Goal: Navigation & Orientation: Find specific page/section

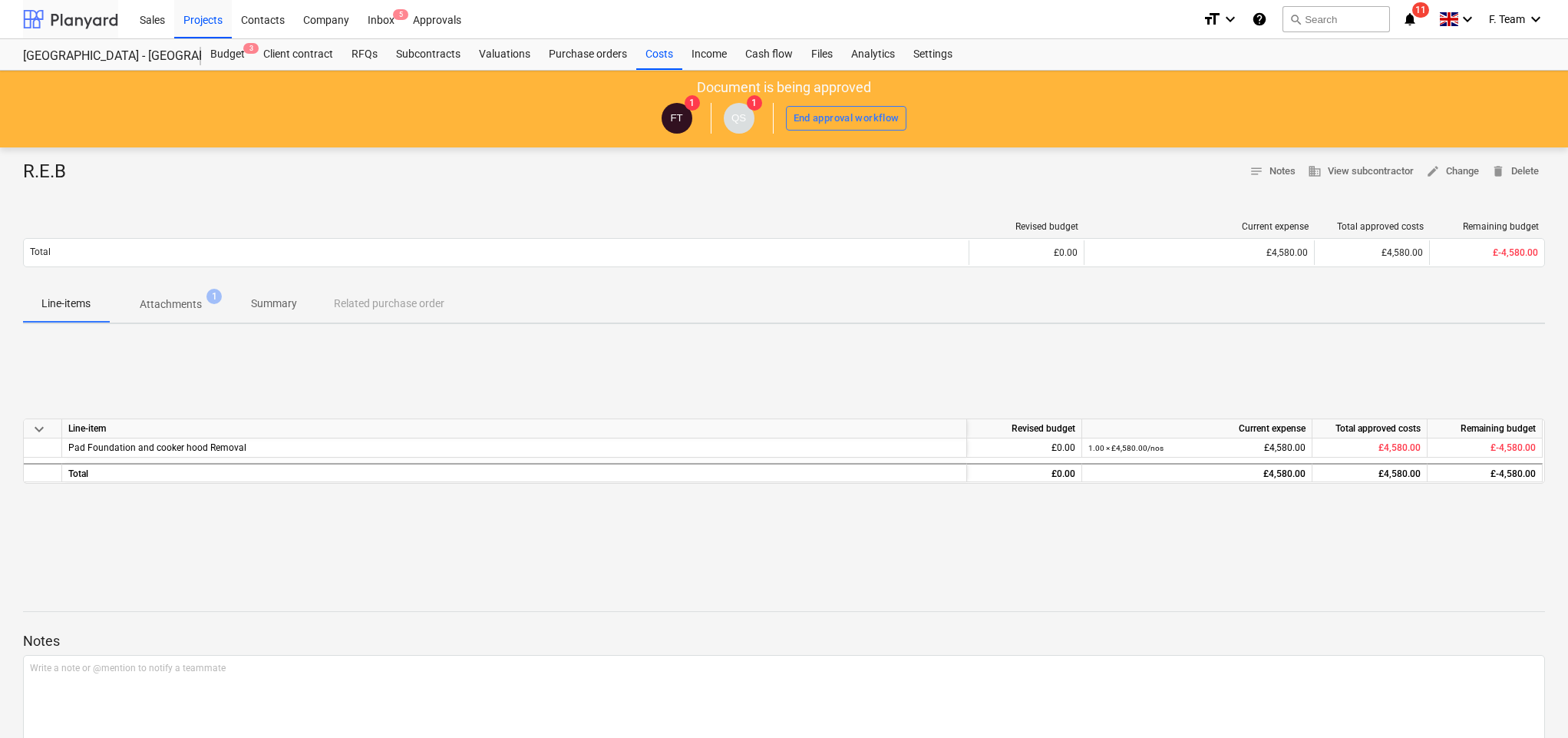
click at [67, 8] on div at bounding box center [71, 19] width 95 height 38
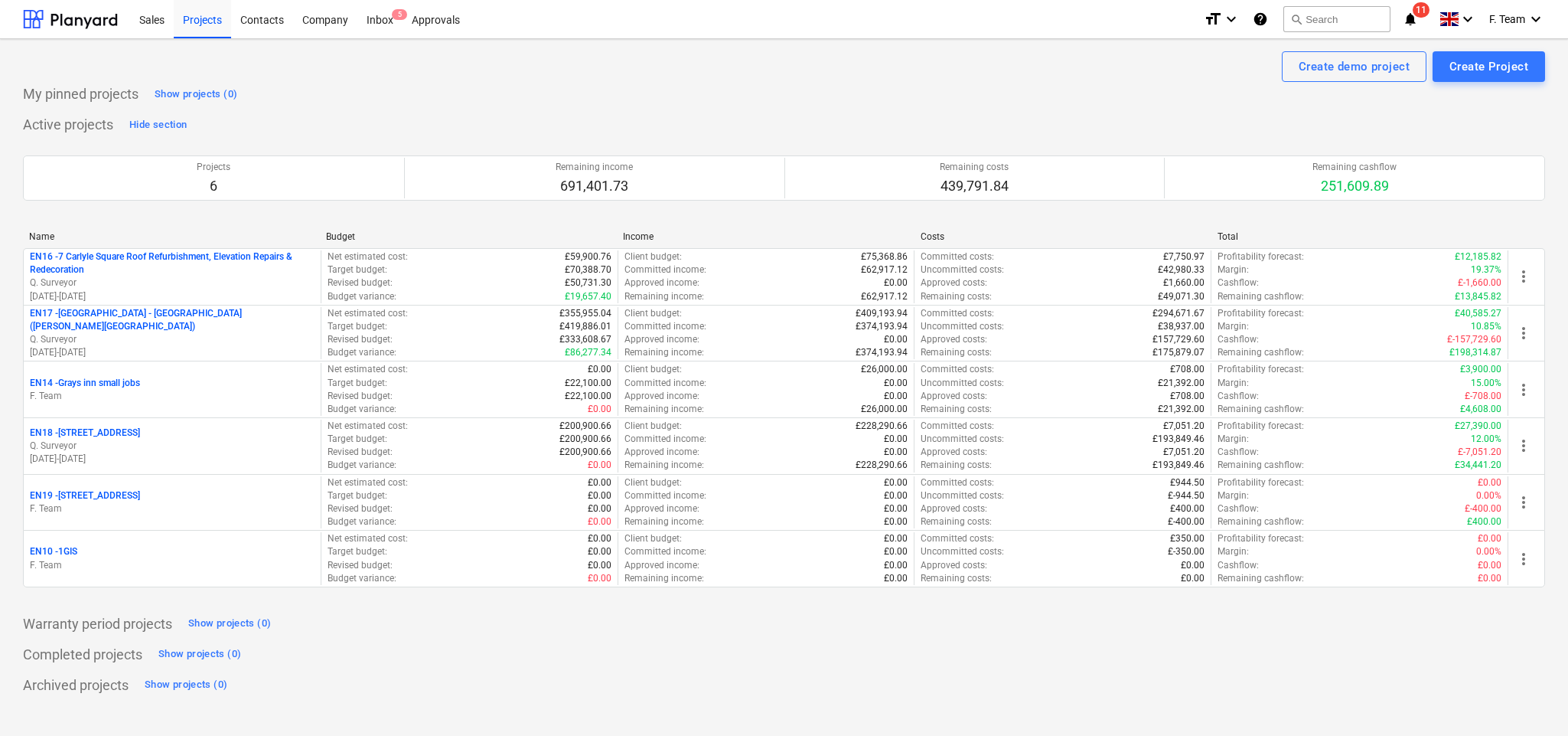
click at [1411, 25] on icon "notifications" at bounding box center [1410, 19] width 15 height 18
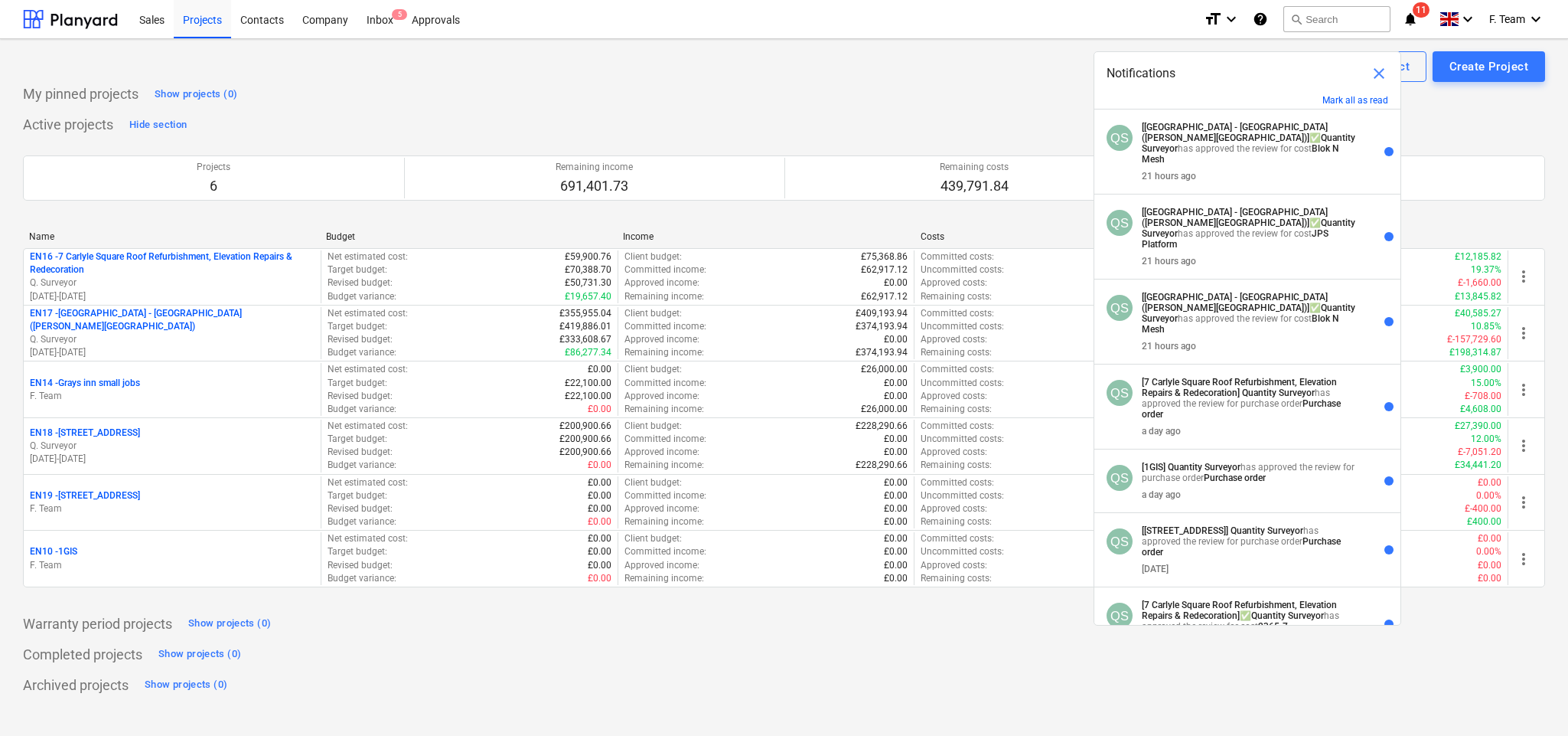
click at [919, 142] on div "Projects 6 Remaining income 691,401.73 Remaining costs 439,791.84 Remaining cas…" at bounding box center [784, 178] width 1522 height 82
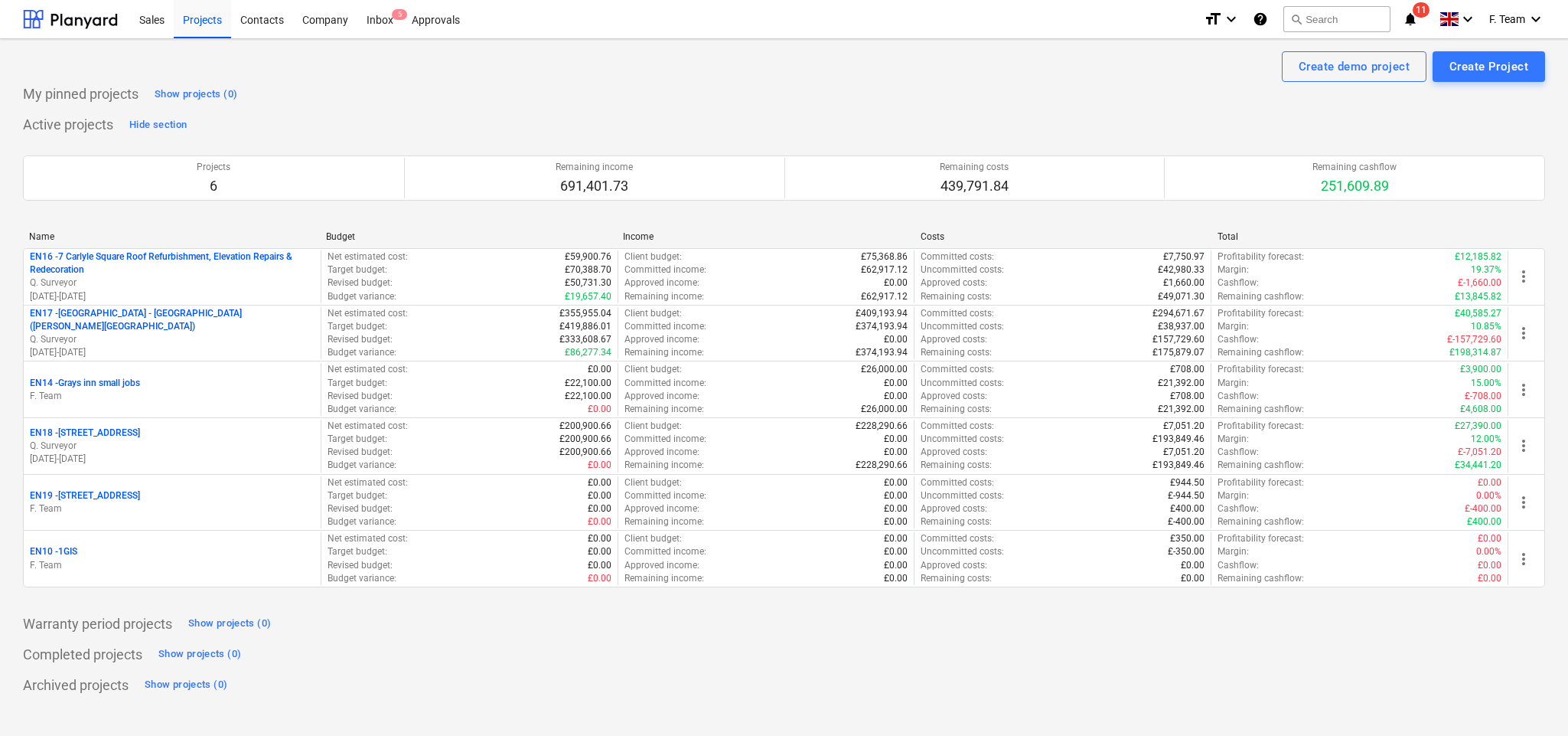
click at [1415, 30] on div "format_size keyboard_arrow_down help search Search notifications 11 keyboard_ar…" at bounding box center [1374, 19] width 341 height 38
click at [1415, 23] on icon "notifications" at bounding box center [1410, 19] width 15 height 18
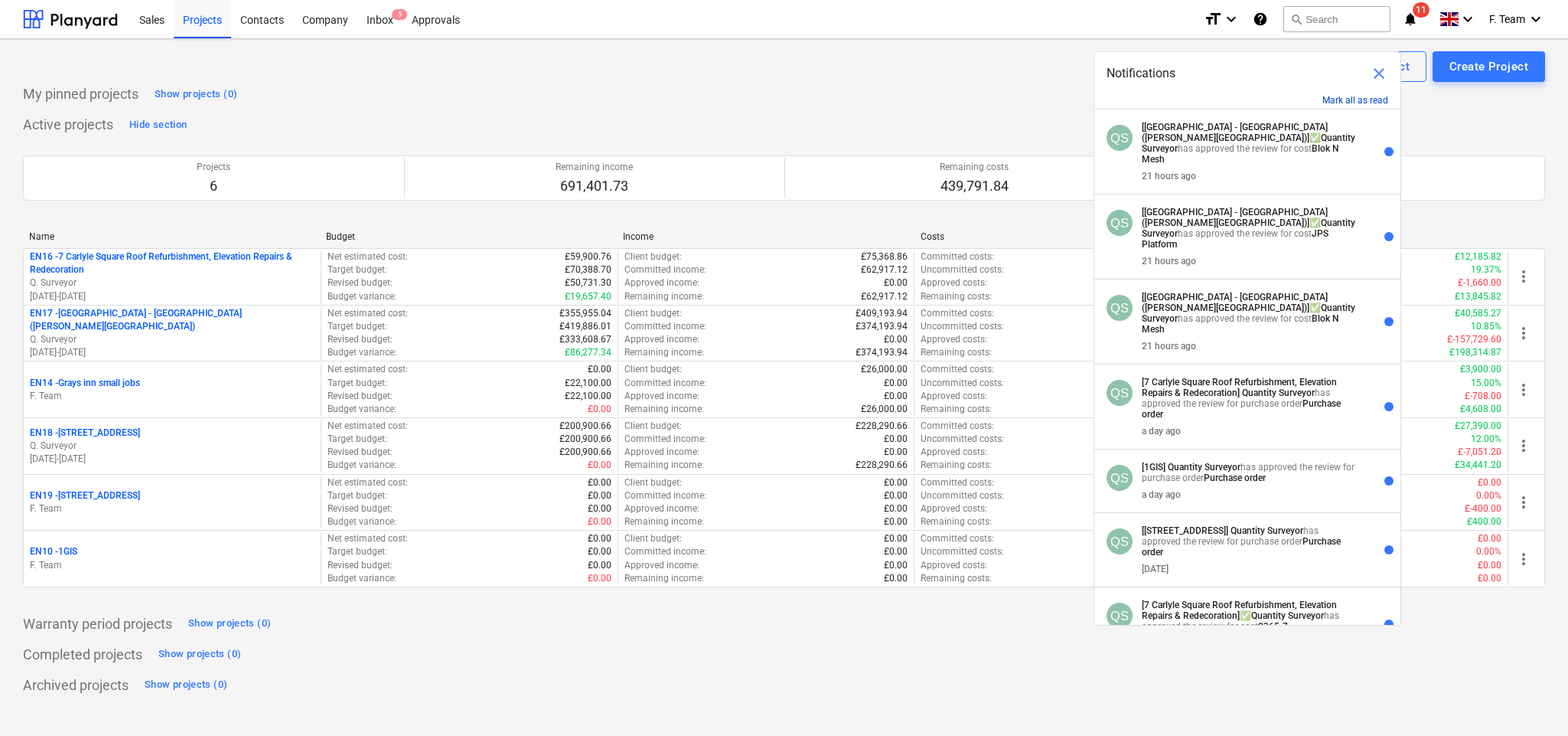
click at [1342, 101] on button "Mark all as read" at bounding box center [1355, 101] width 66 height 11
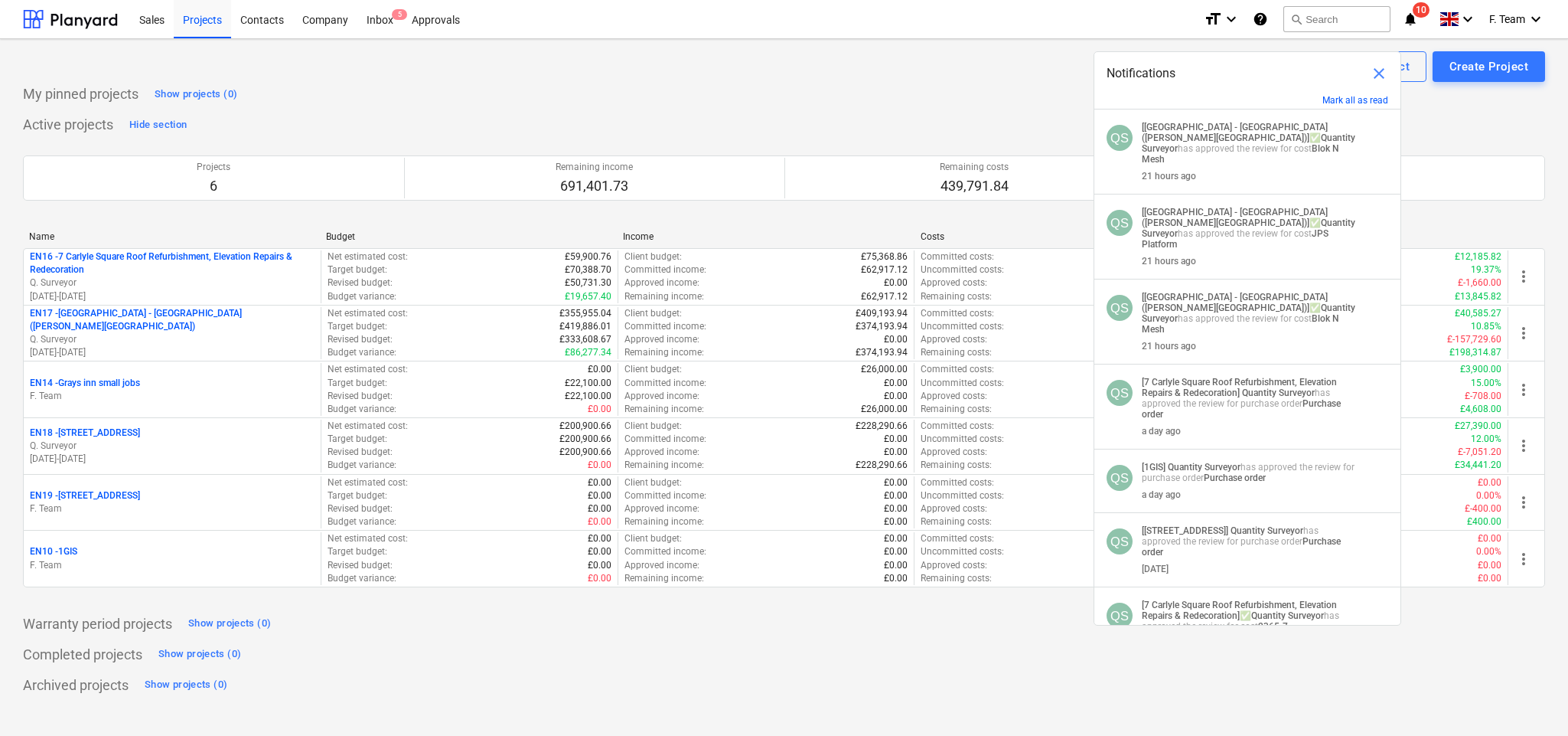
click at [676, 49] on div "Create demo project Create Project My pinned projects Show projects (0) Active …" at bounding box center [784, 387] width 1568 height 696
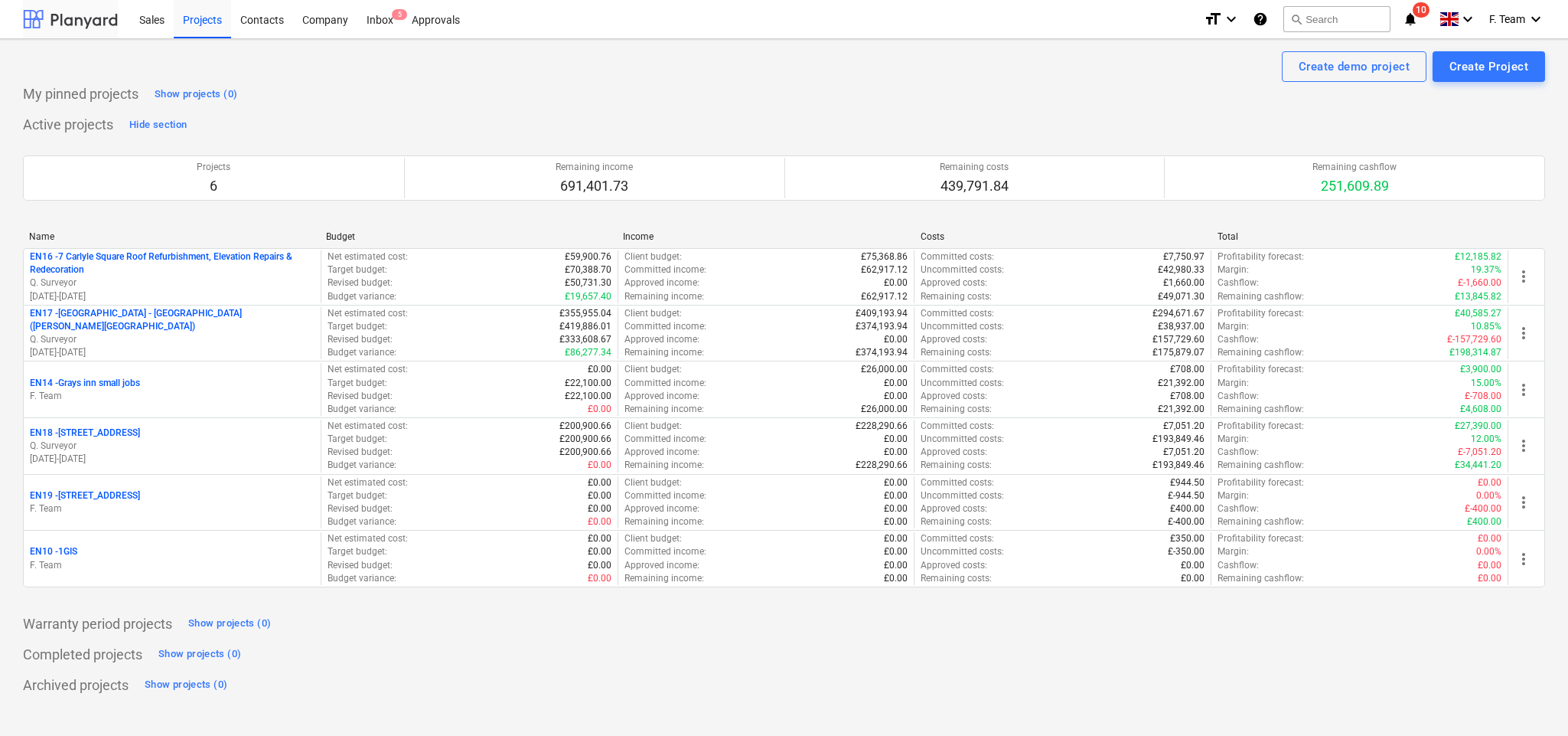
click at [101, 18] on div at bounding box center [70, 19] width 95 height 38
click at [374, 23] on div "Inbox 5" at bounding box center [380, 18] width 45 height 39
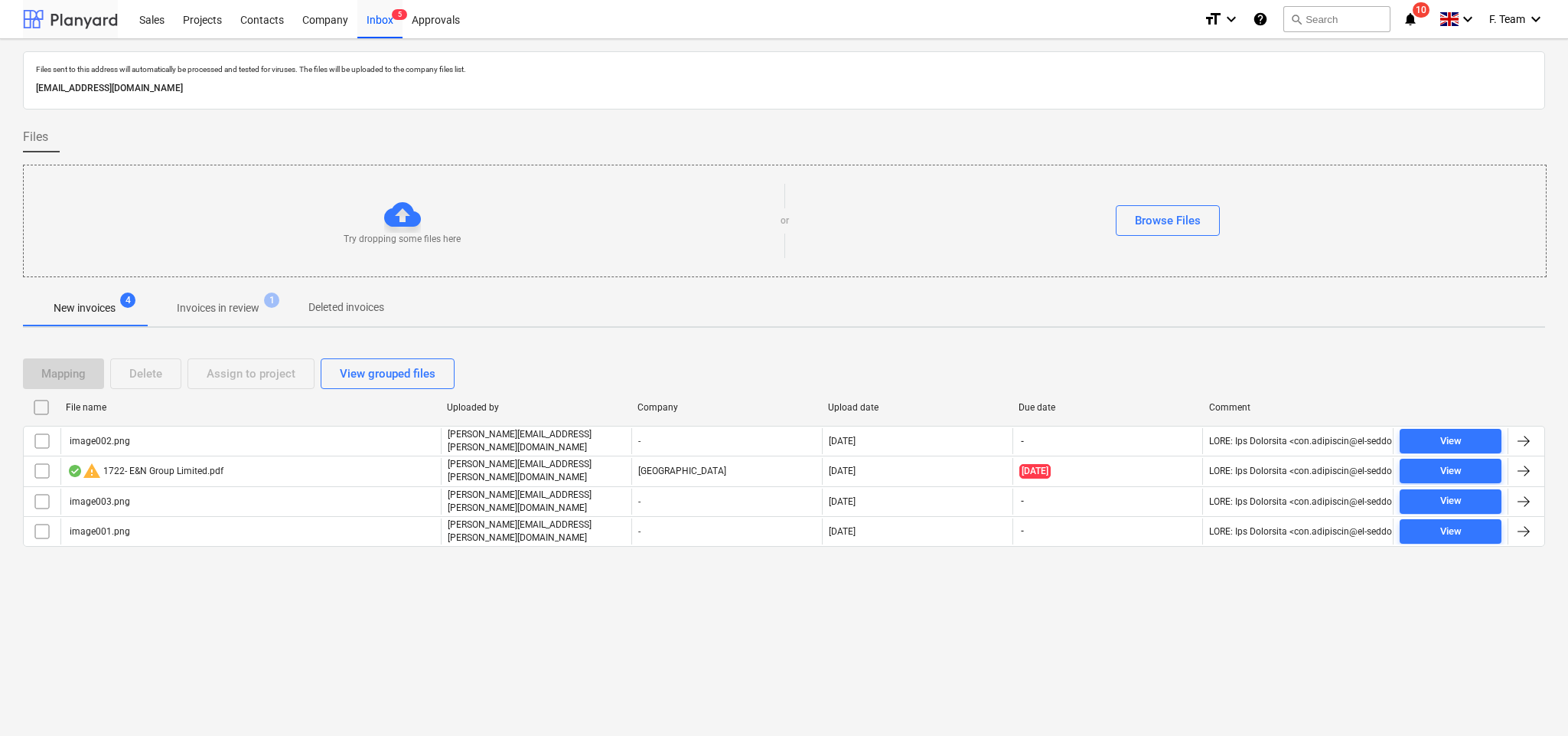
click at [41, 23] on div at bounding box center [70, 19] width 95 height 38
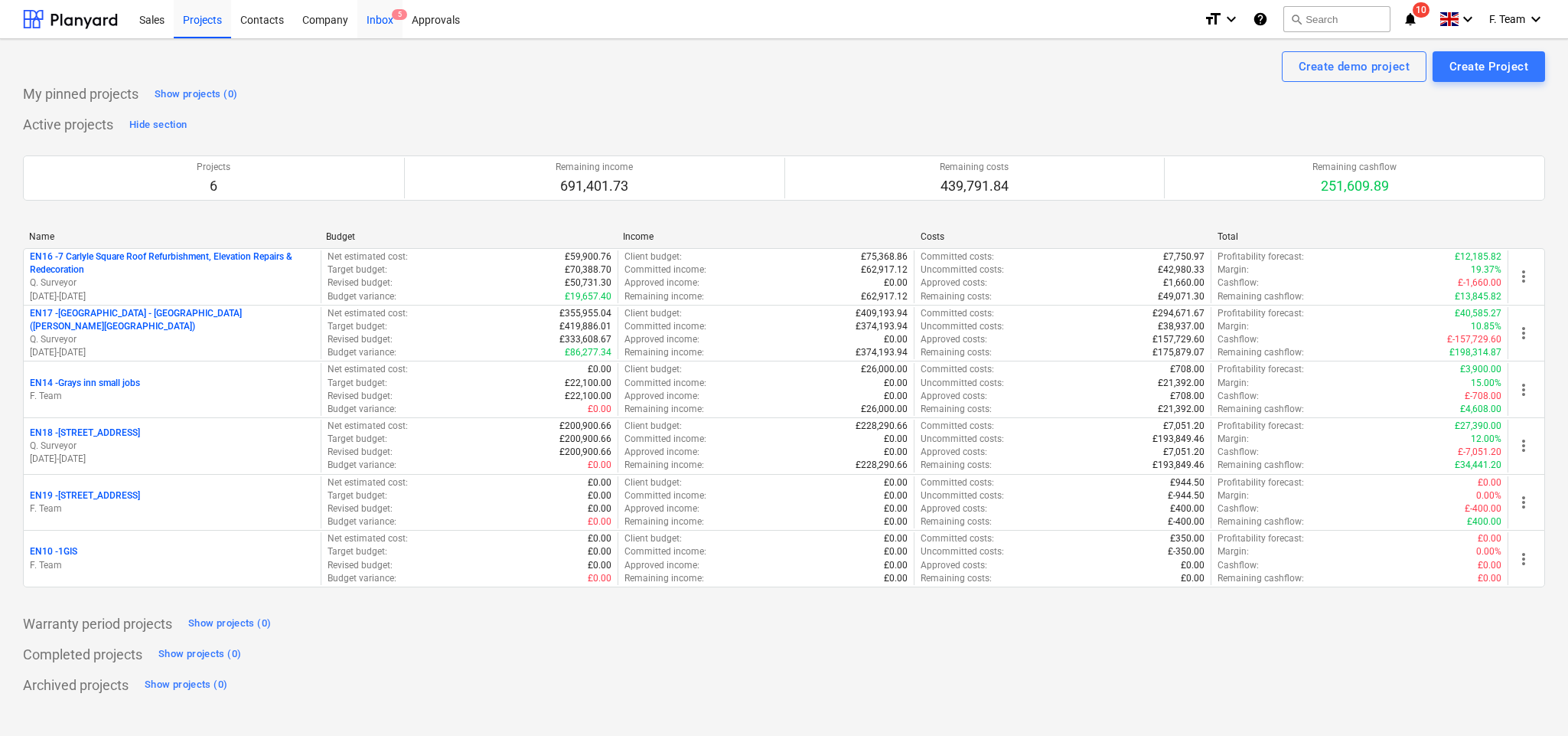
click at [370, 24] on div "Inbox 5" at bounding box center [380, 18] width 45 height 39
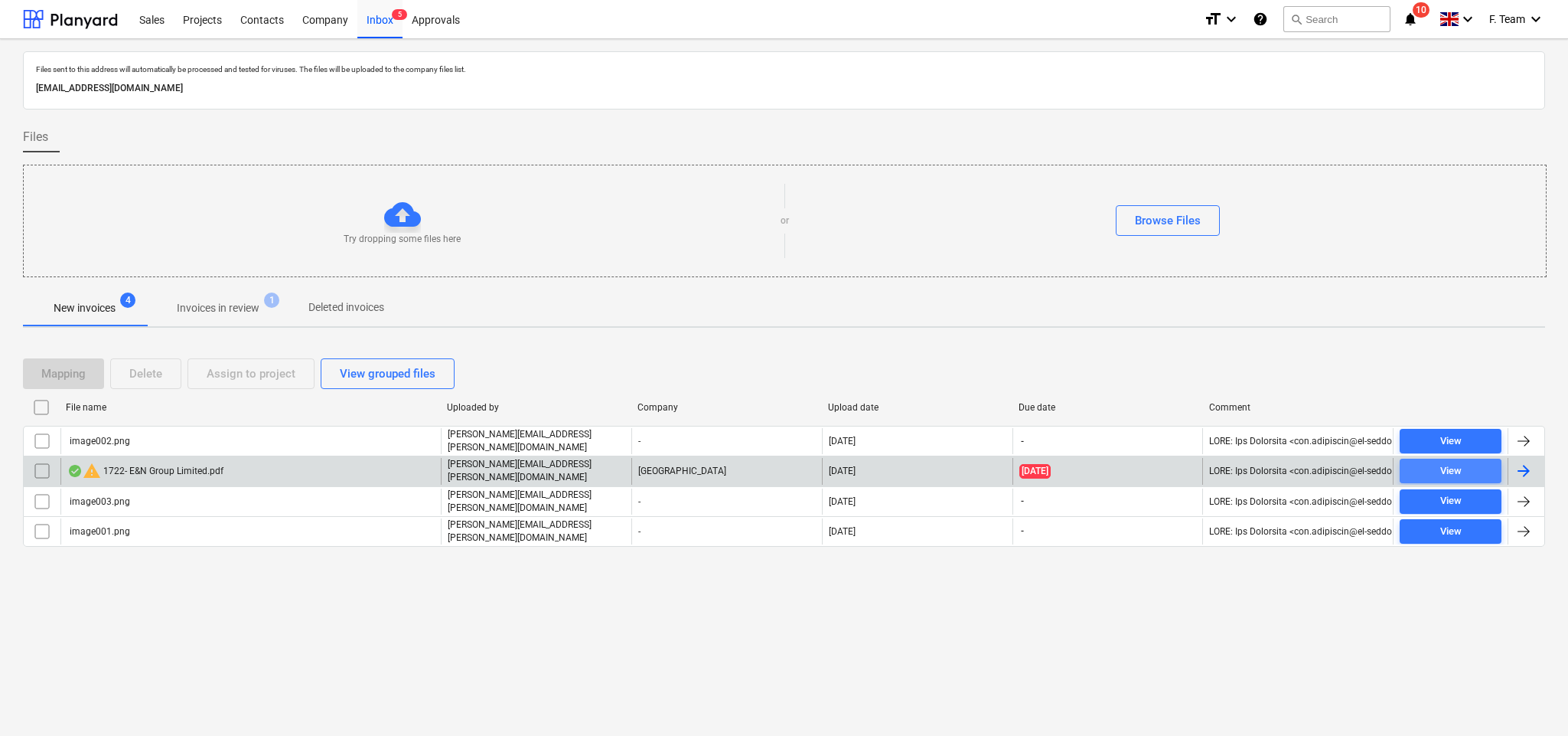
click at [1484, 460] on button "View" at bounding box center [1450, 470] width 102 height 25
